Goal: Task Accomplishment & Management: Manage account settings

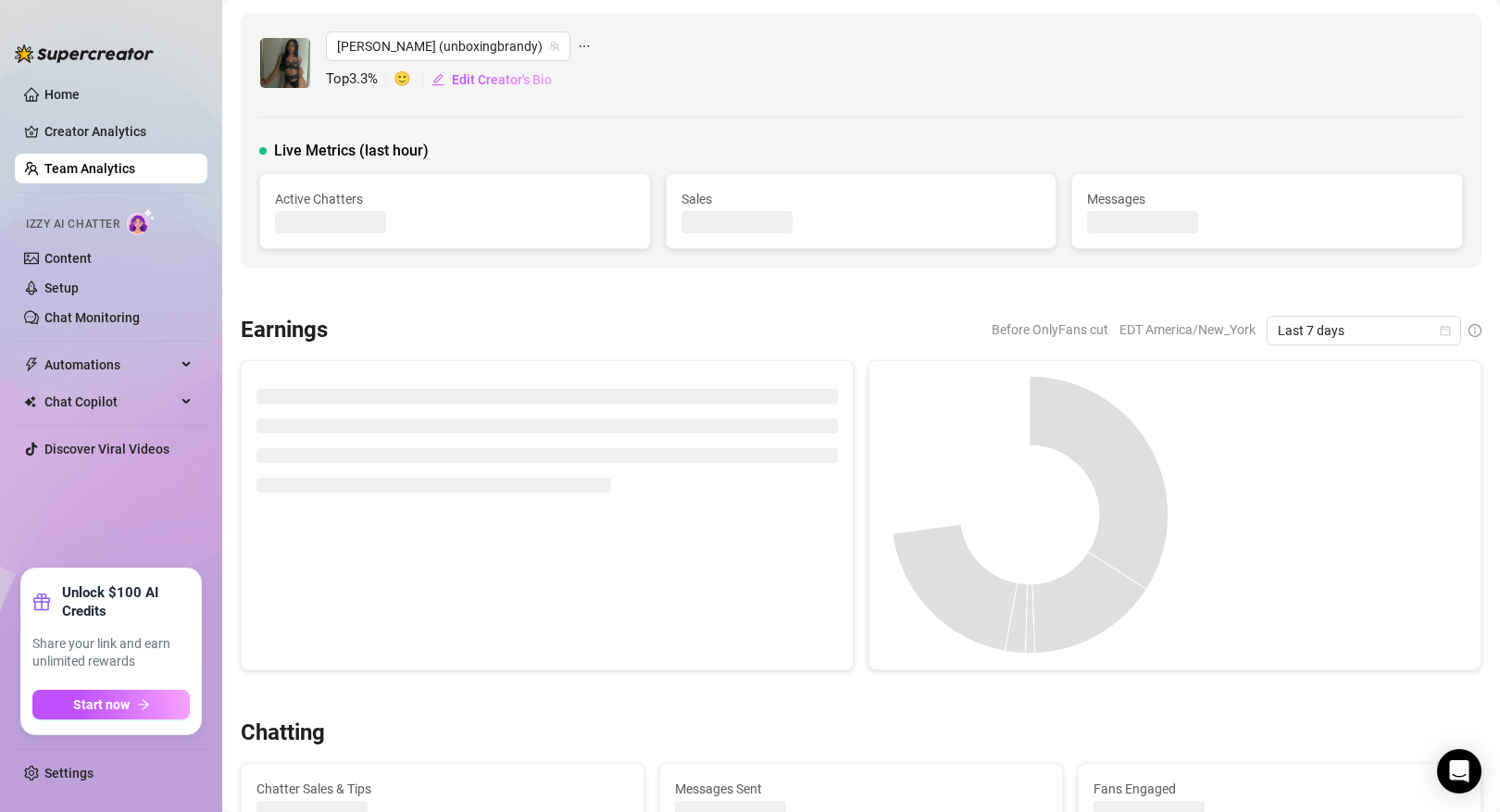
click at [119, 168] on link "Team Analytics" at bounding box center [90, 169] width 91 height 15
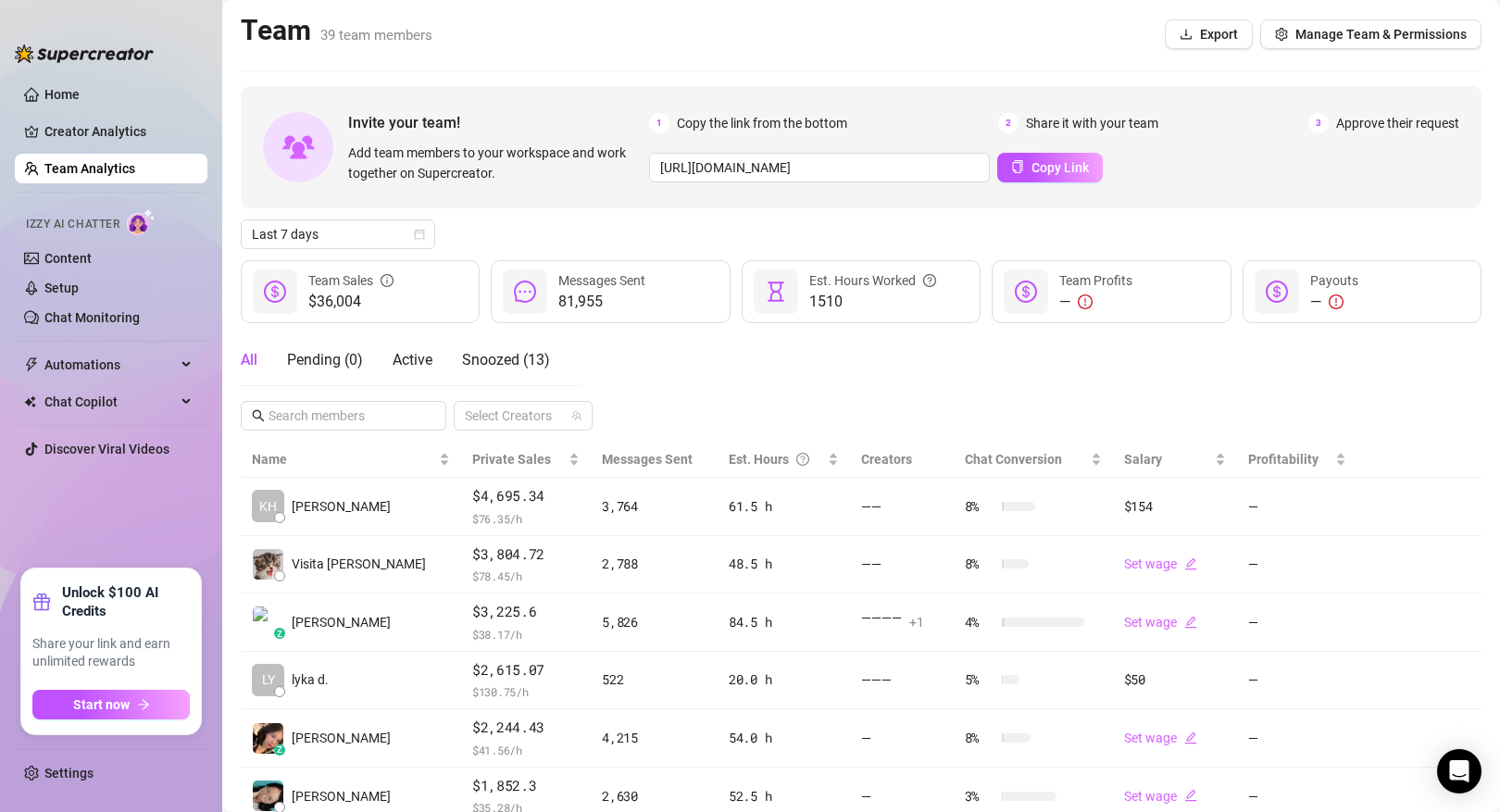
scroll to position [352, 0]
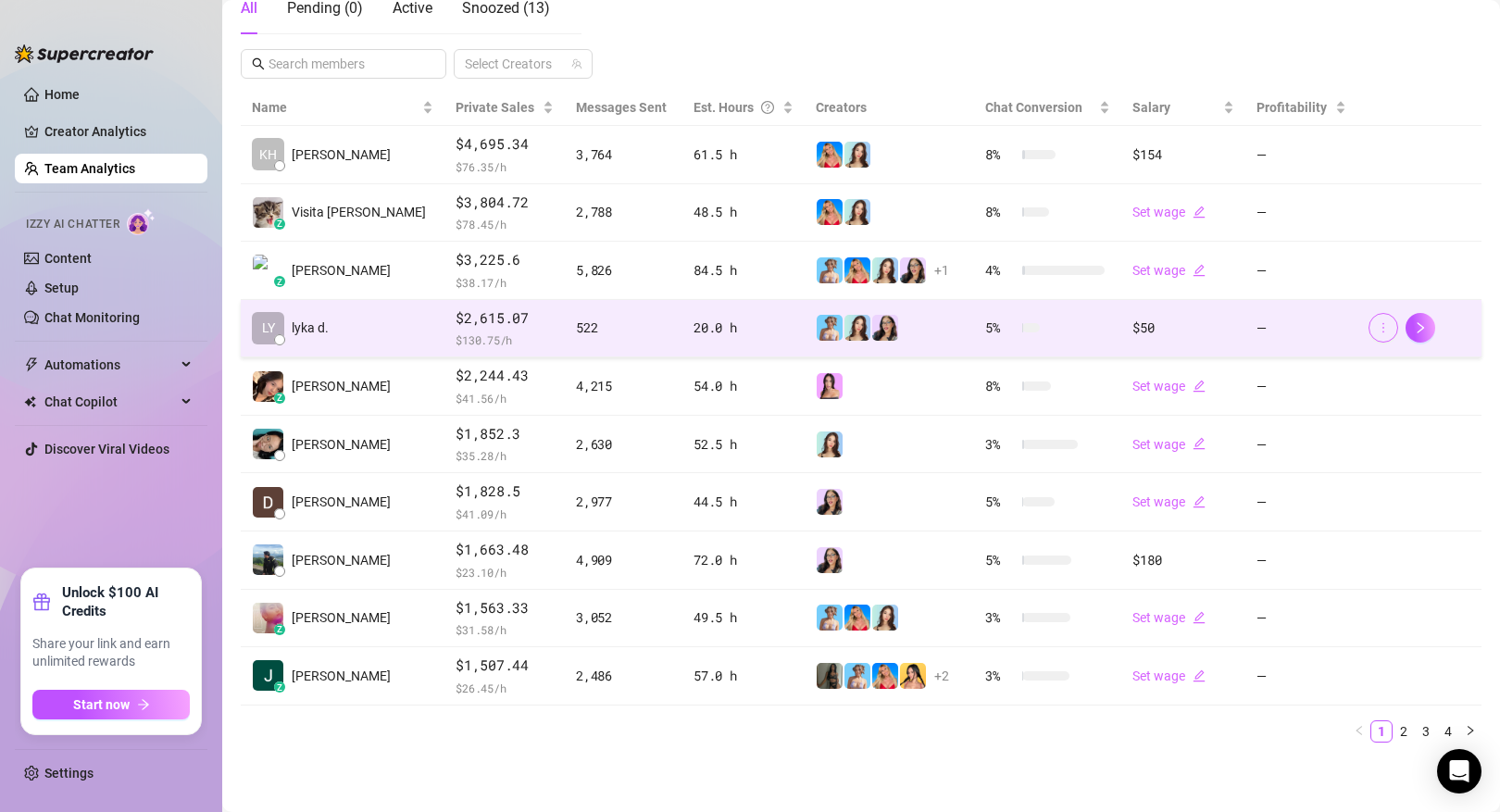
click at [1382, 322] on icon "more" at bounding box center [1383, 328] width 13 height 13
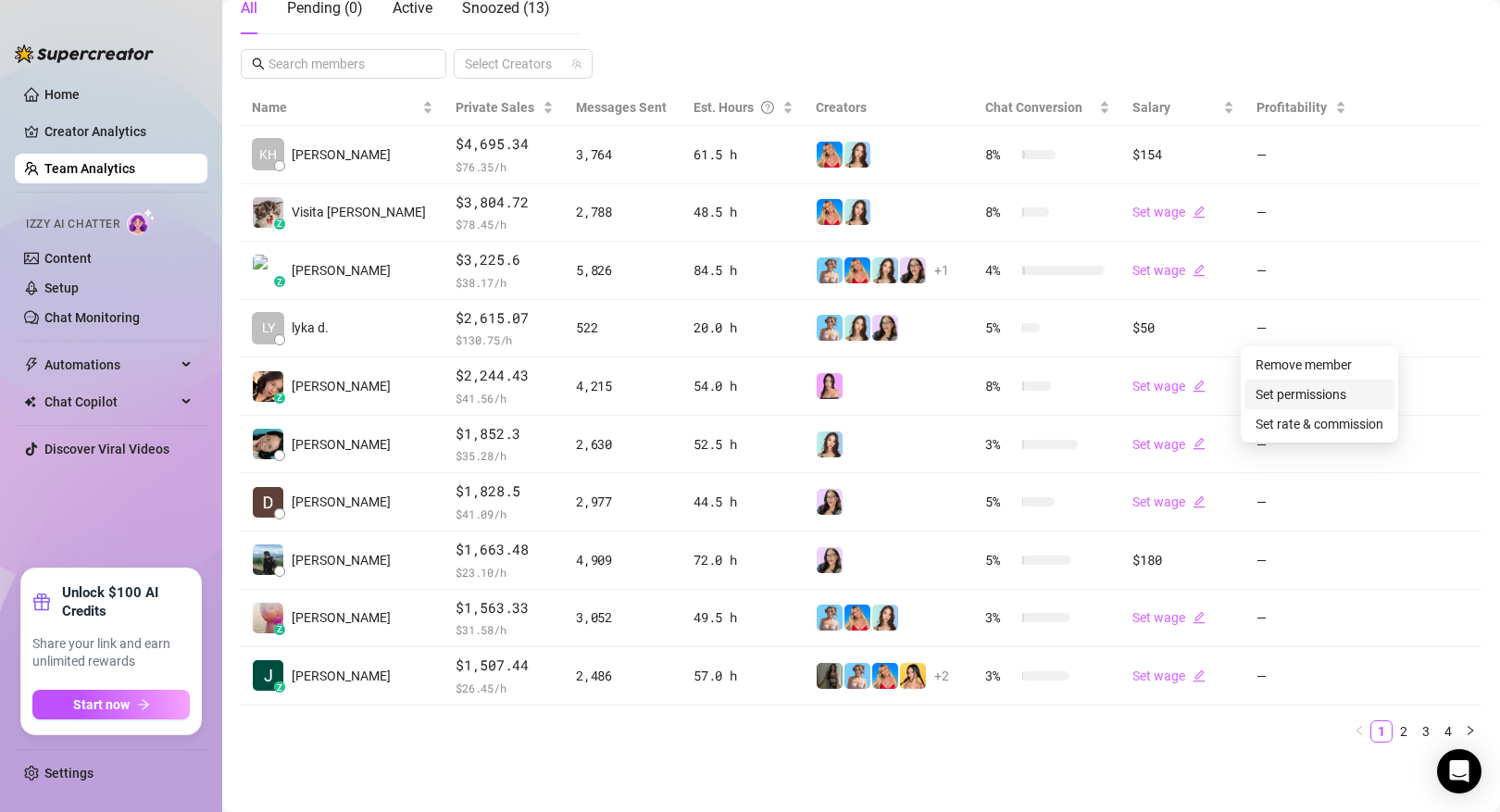
click at [1342, 389] on link "Set permissions" at bounding box center [1301, 394] width 91 height 15
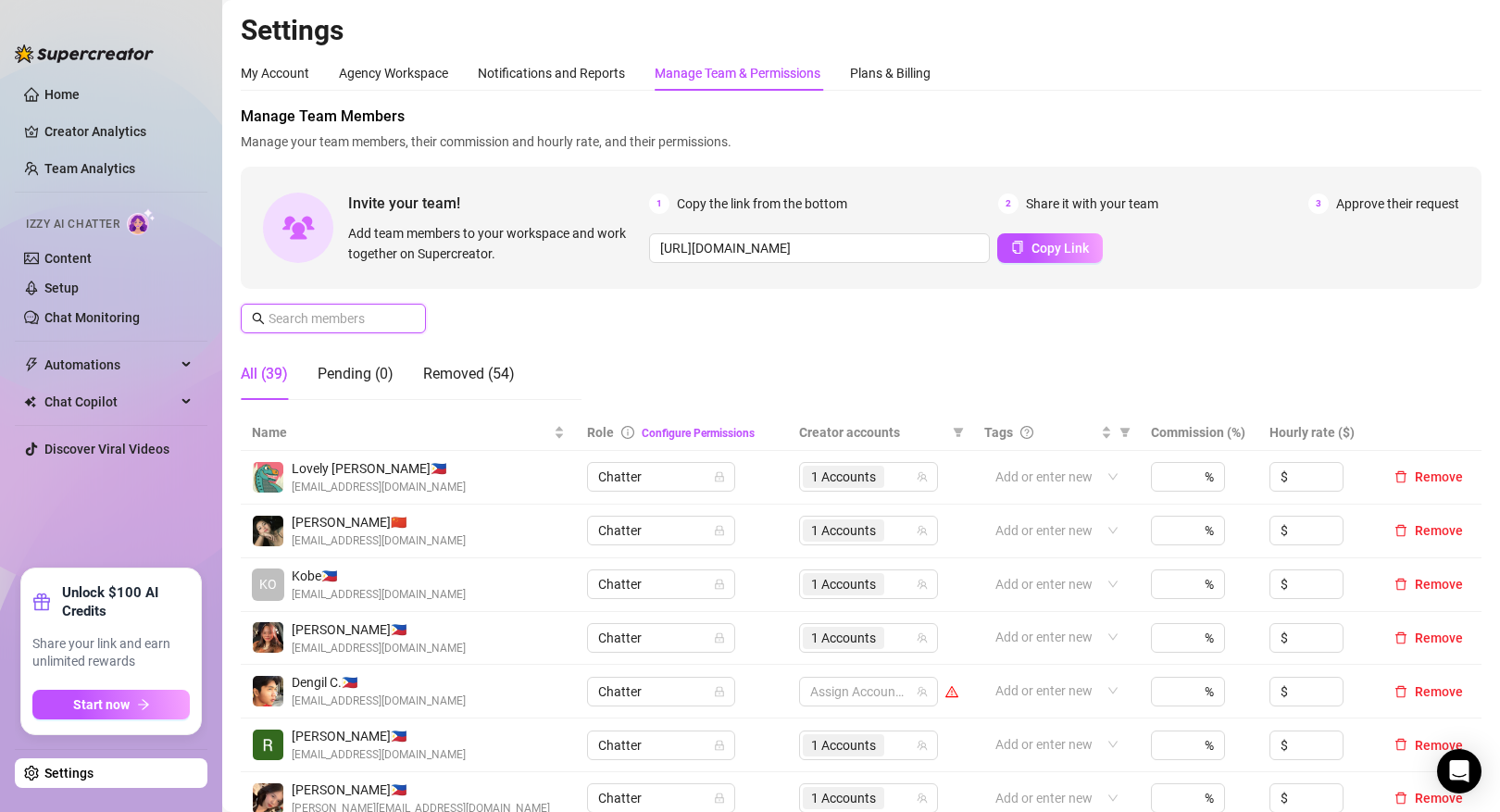
click at [371, 320] on input "text" at bounding box center [334, 319] width 131 height 21
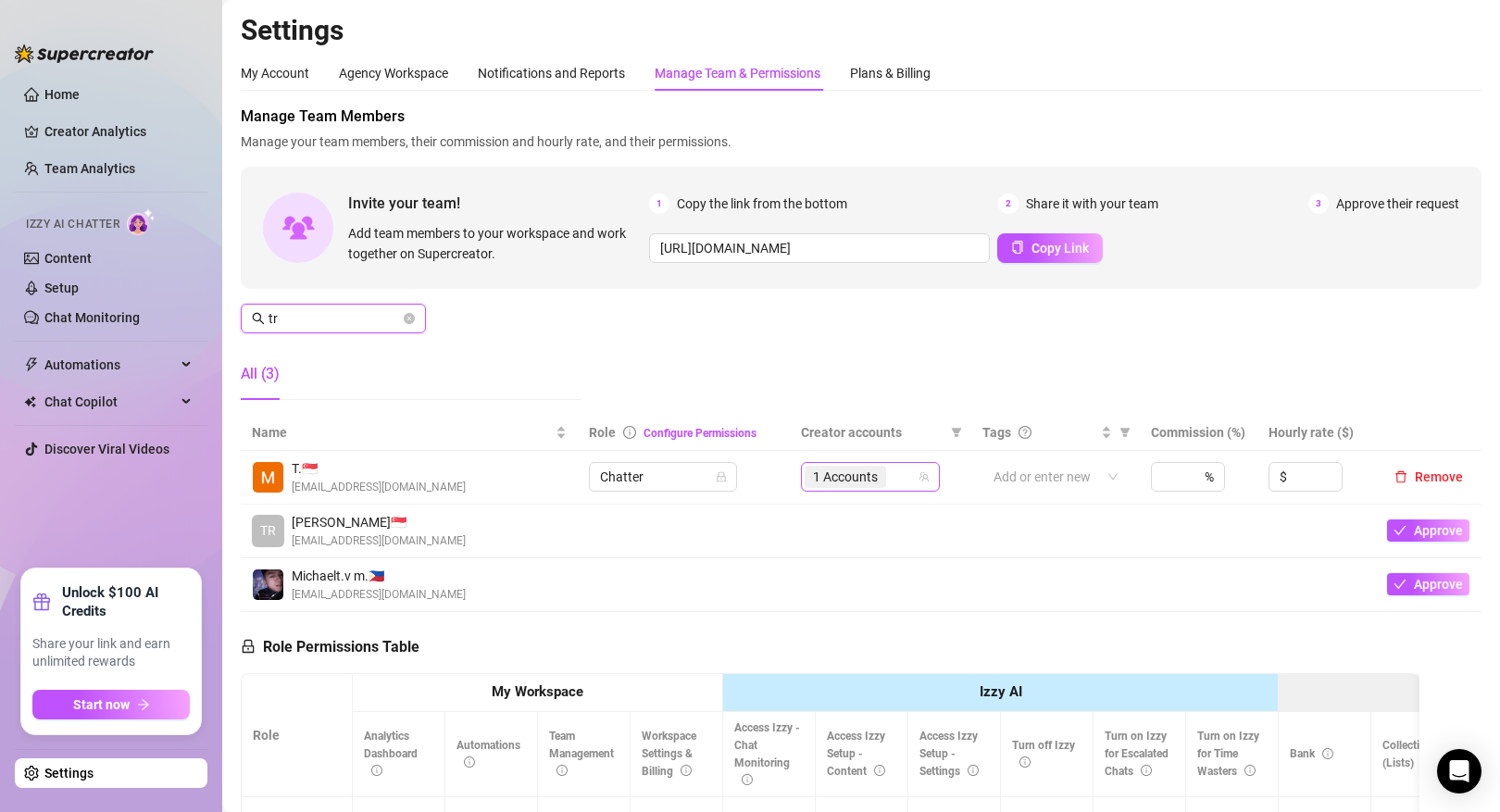
click at [836, 478] on span "1 Accounts" at bounding box center [845, 477] width 65 height 21
type input "tr"
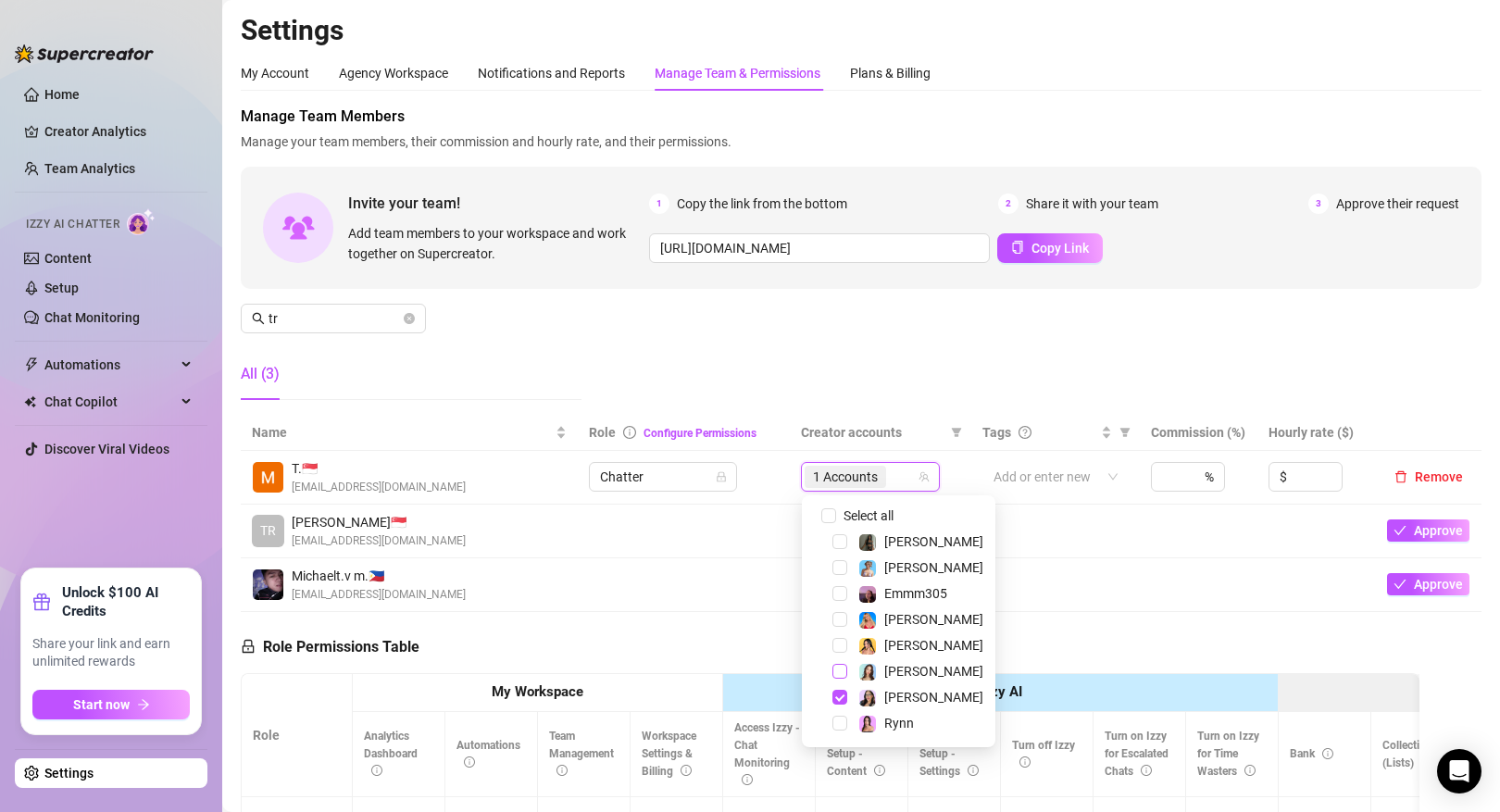
click at [840, 671] on span "Select tree node" at bounding box center [840, 671] width 15 height 15
click at [746, 609] on td at bounding box center [683, 585] width 212 height 54
